Goal: Task Accomplishment & Management: Use online tool/utility

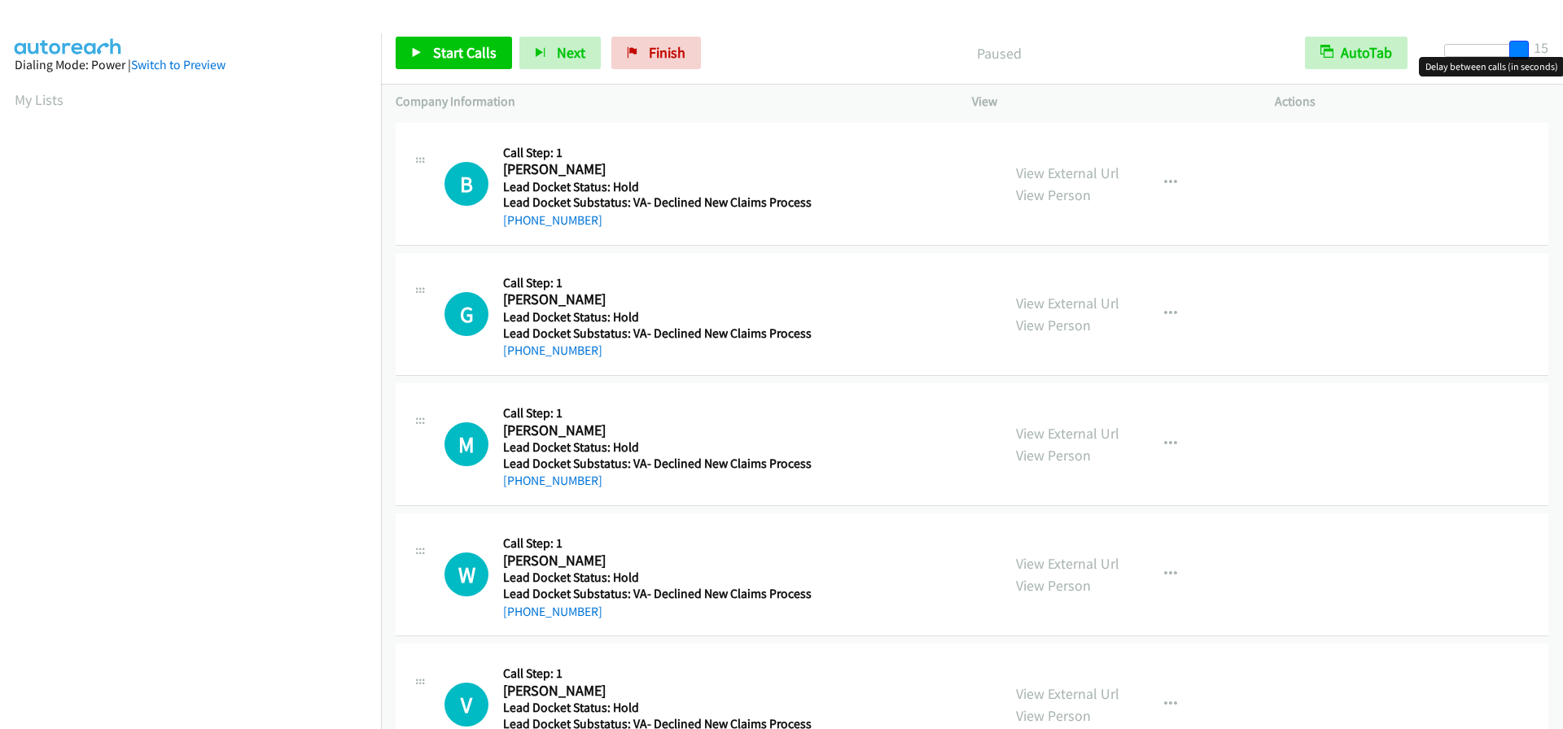
drag, startPoint x: 1447, startPoint y: 48, endPoint x: 1560, endPoint y: 52, distance: 113.2
click at [1560, 52] on div "Start Calls Pause Next Finish Paused AutoTab AutoTab 15" at bounding box center [972, 53] width 1182 height 63
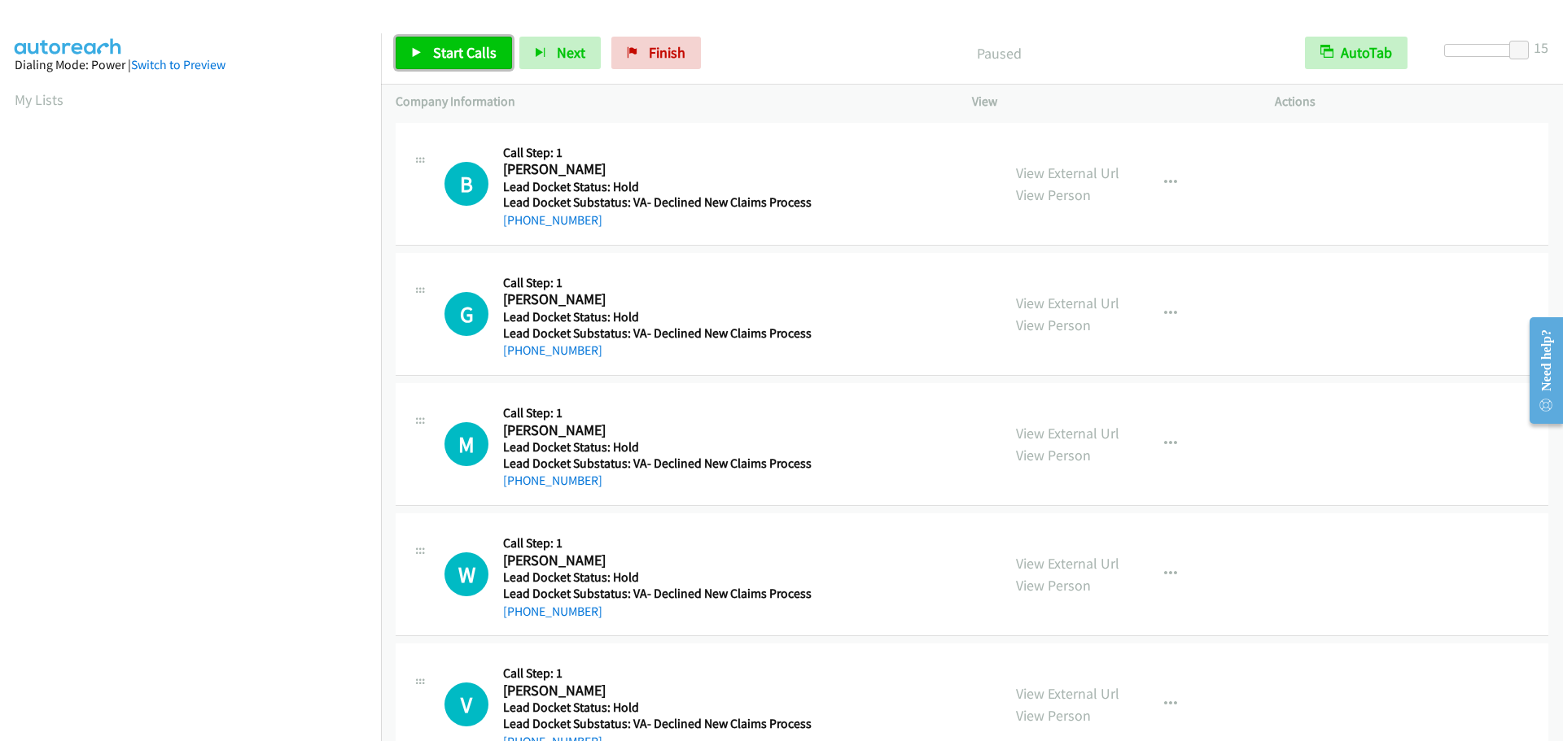
click at [479, 51] on span "Start Calls" at bounding box center [464, 52] width 63 height 19
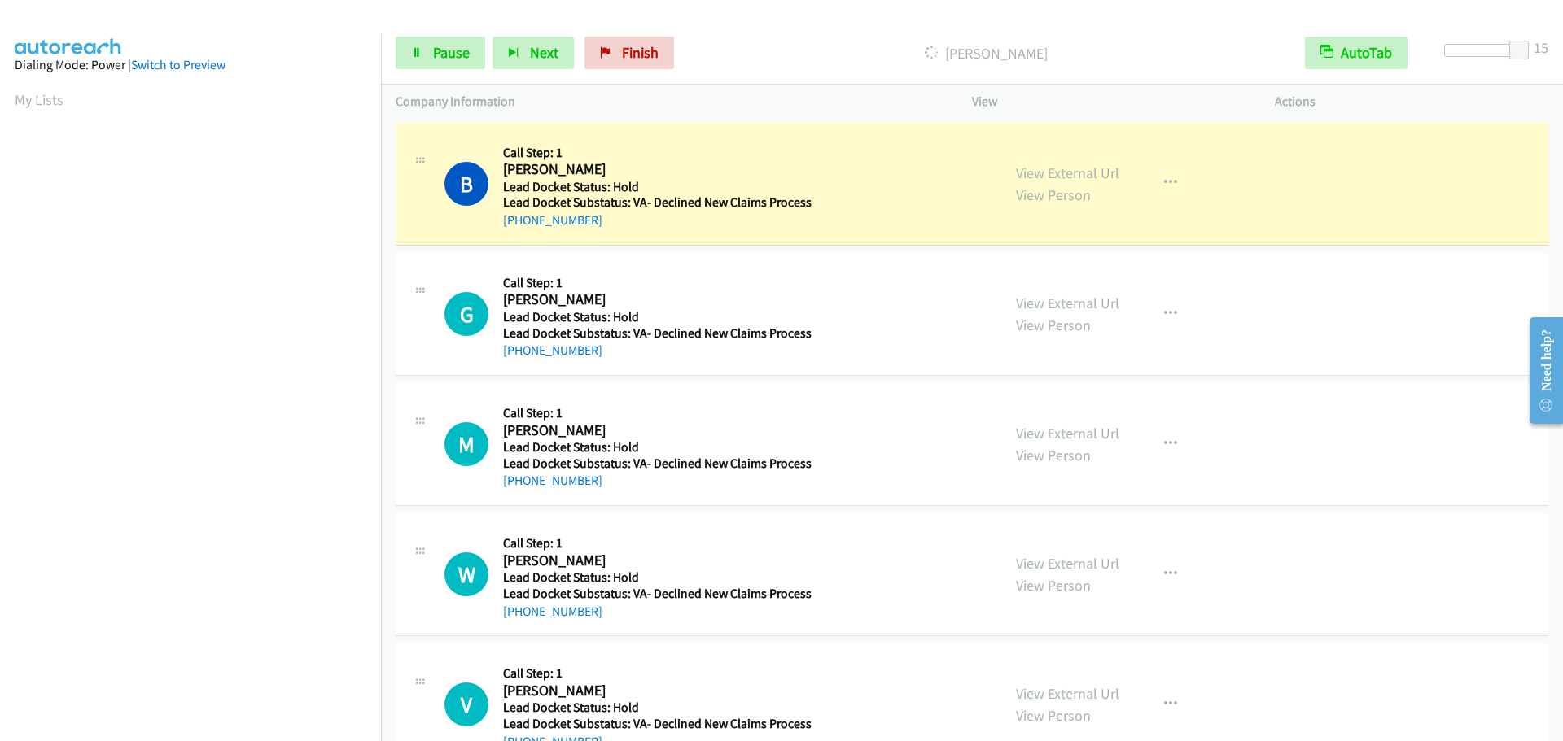
scroll to position [171, 0]
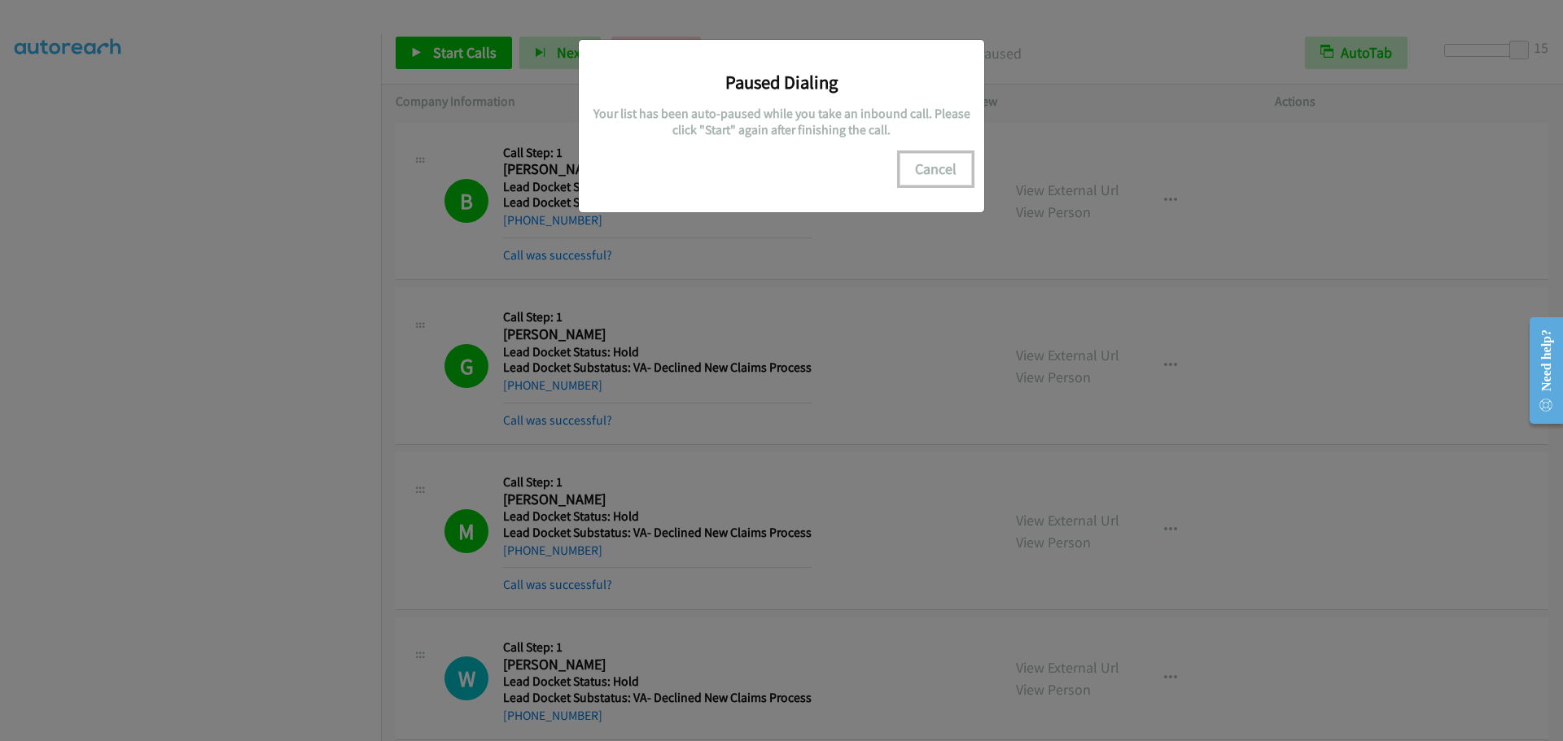
click at [948, 166] on button "Cancel" at bounding box center [935, 169] width 72 height 33
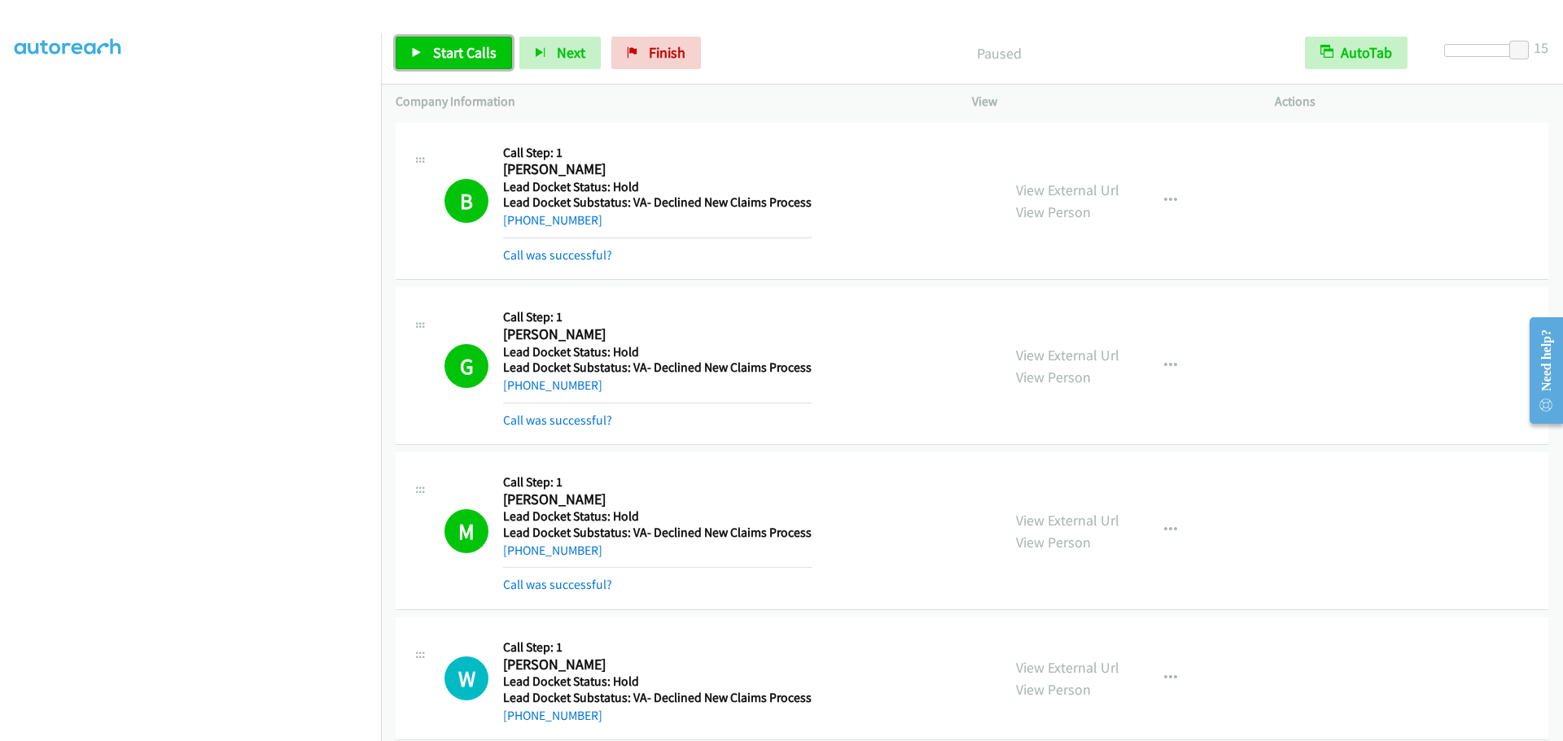
click at [463, 49] on span "Start Calls" at bounding box center [464, 52] width 63 height 19
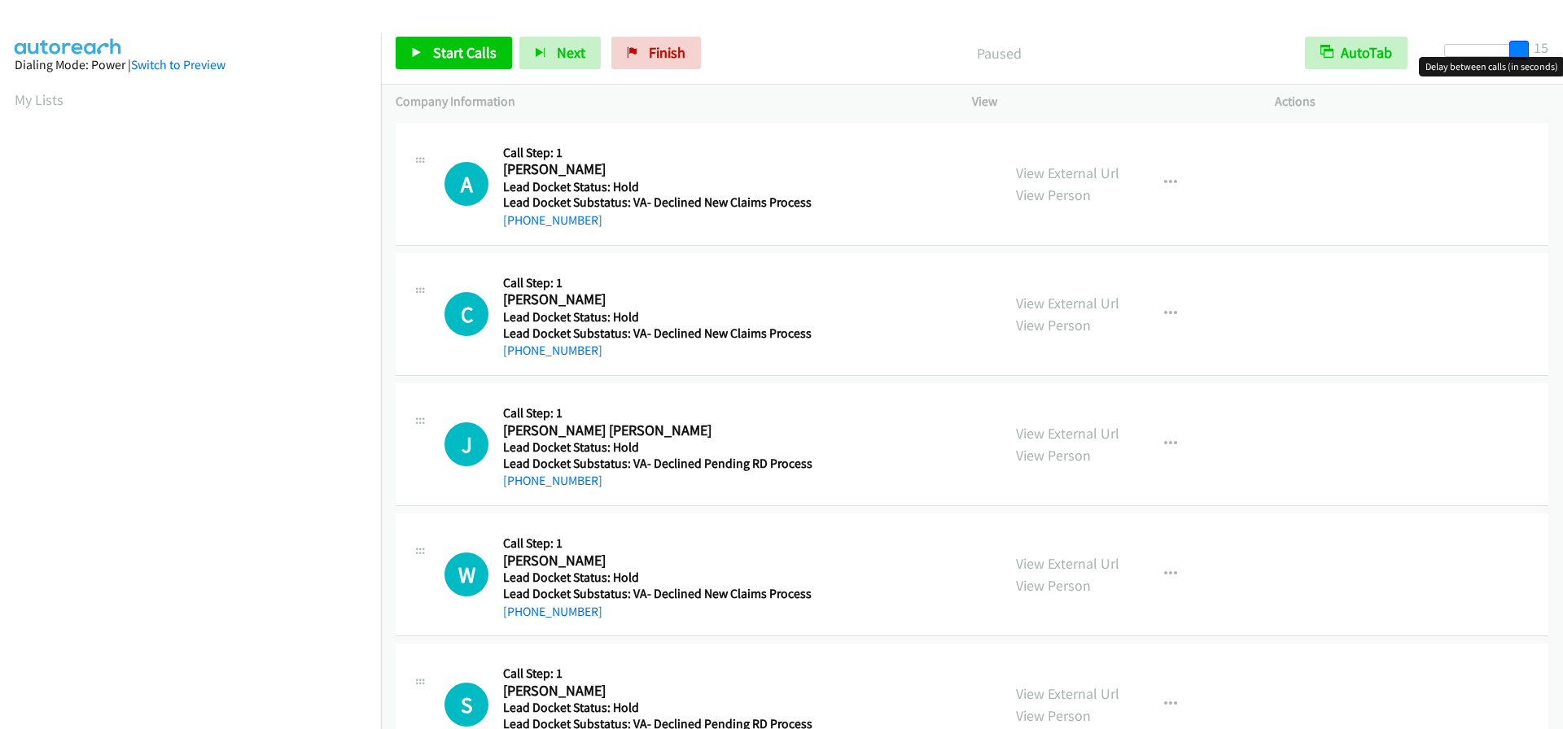
drag, startPoint x: 1449, startPoint y: 50, endPoint x: 1579, endPoint y: 38, distance: 130.8
click at [1562, 38] on html "Start Calls Pause Next Finish Paused AutoTab AutoTab 15 Company Information Inf…" at bounding box center [781, 38] width 1563 height 77
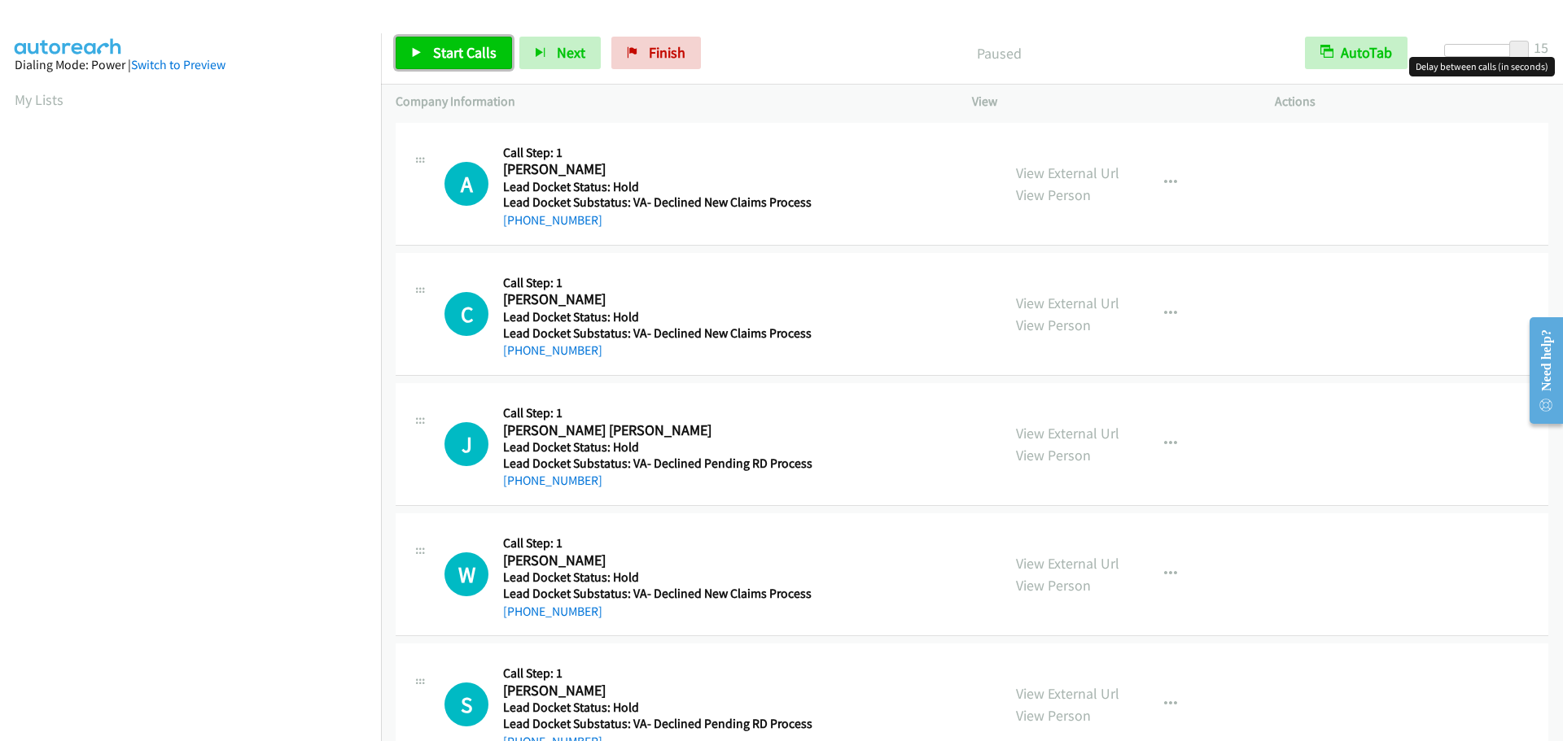
click at [456, 47] on span "Start Calls" at bounding box center [464, 52] width 63 height 19
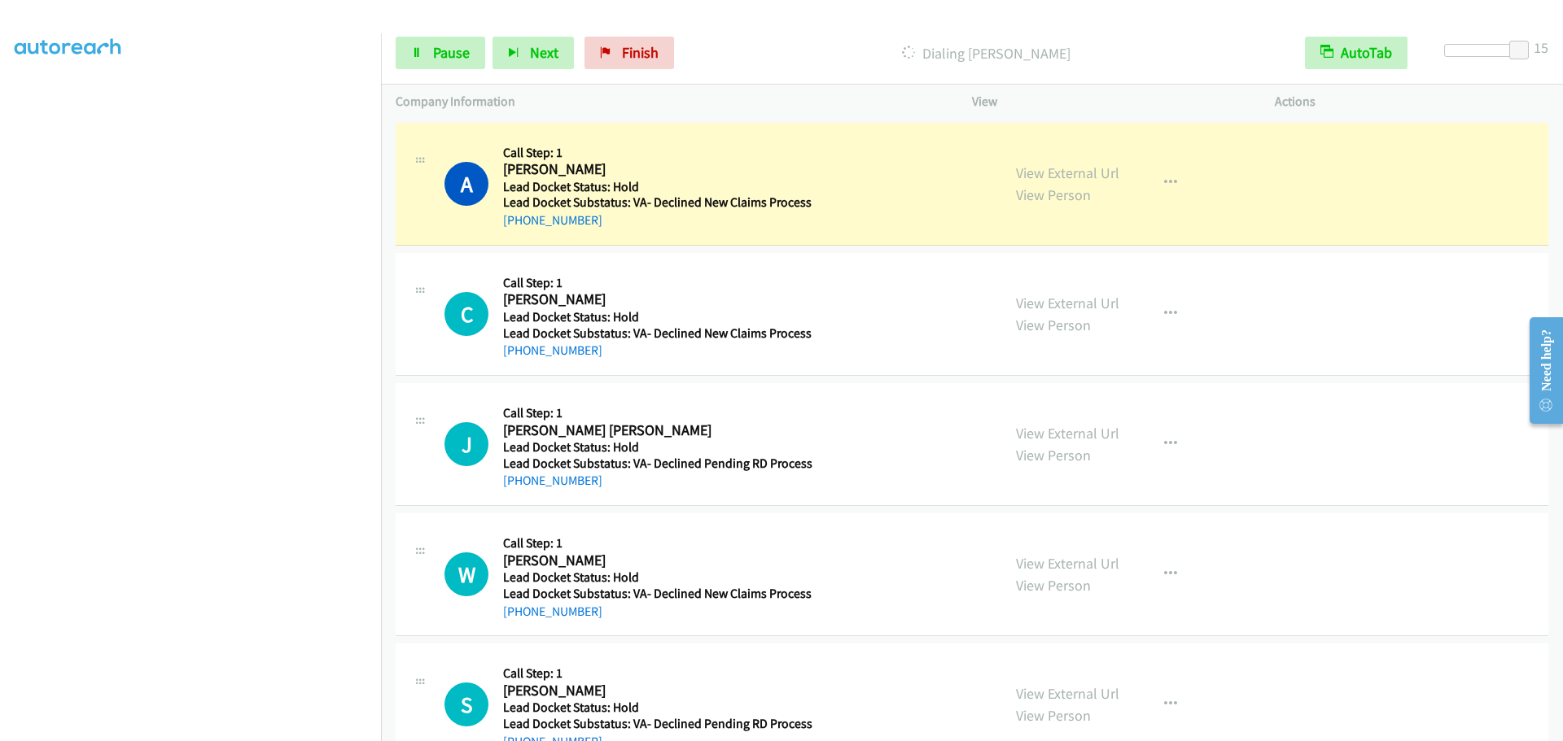
scroll to position [171, 0]
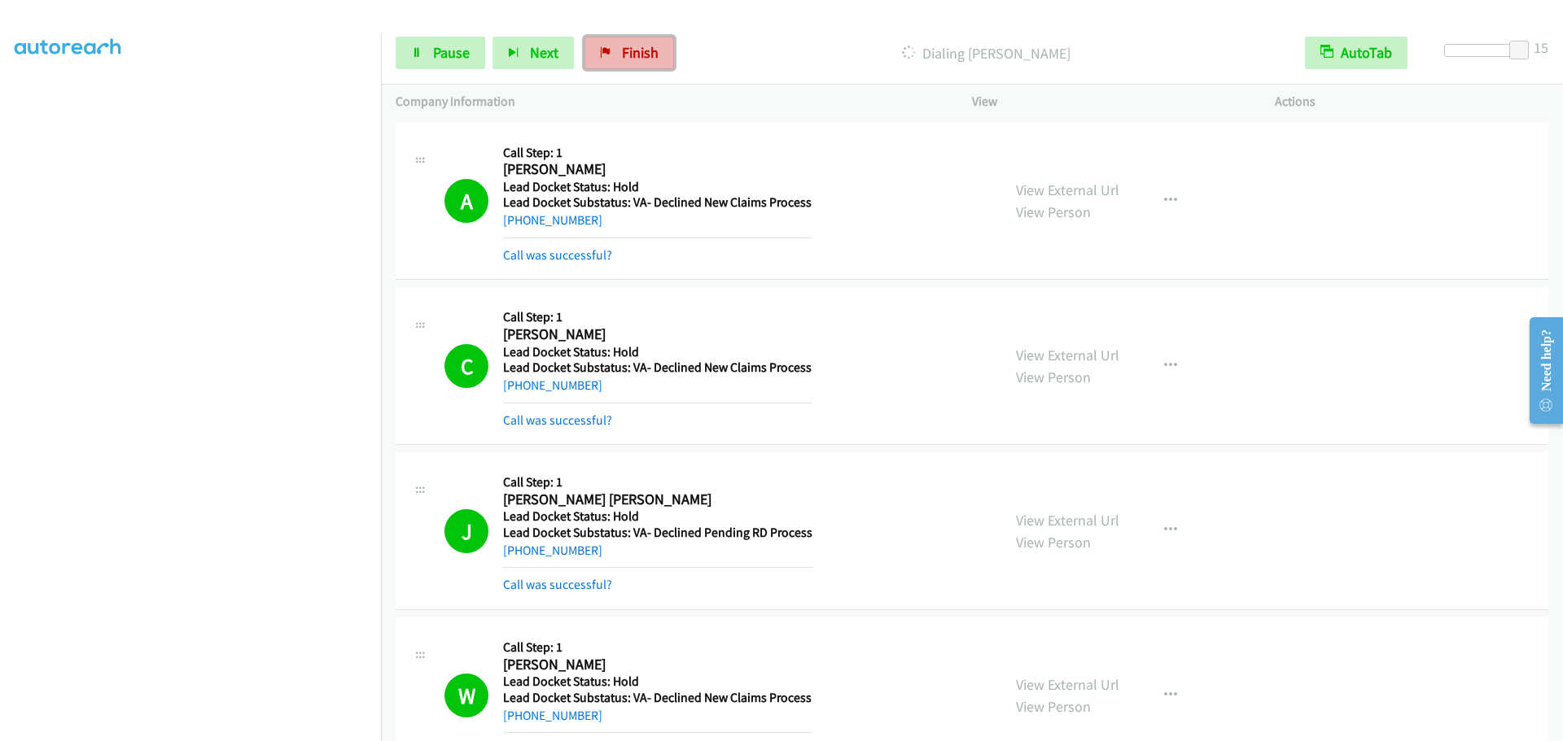
click at [660, 42] on link "Finish" at bounding box center [629, 53] width 90 height 33
